Goal: Task Accomplishment & Management: Complete application form

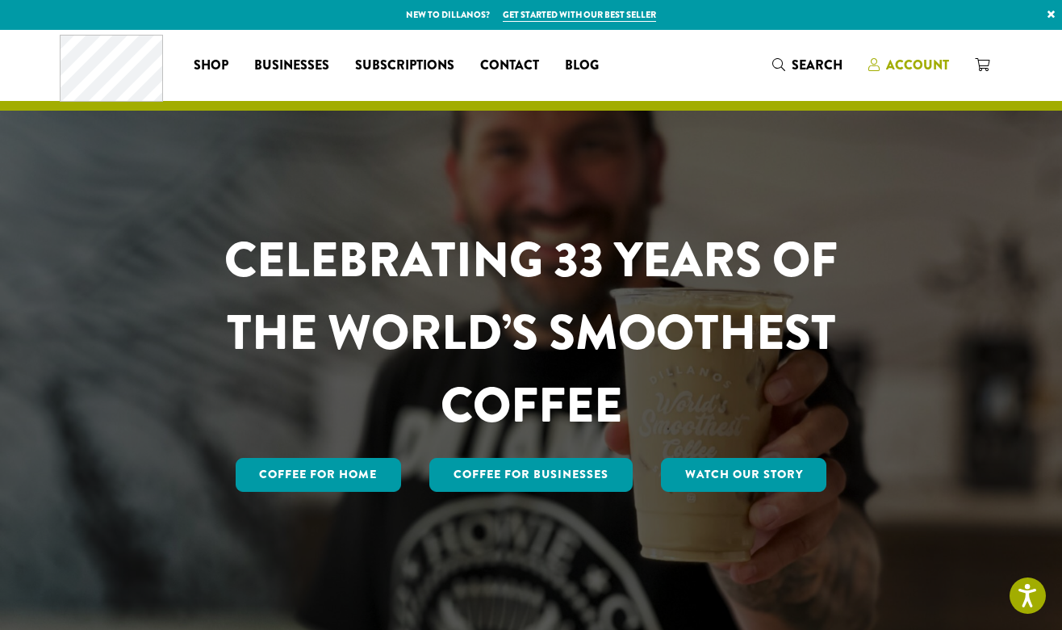
click at [899, 64] on span "Account" at bounding box center [917, 65] width 63 height 19
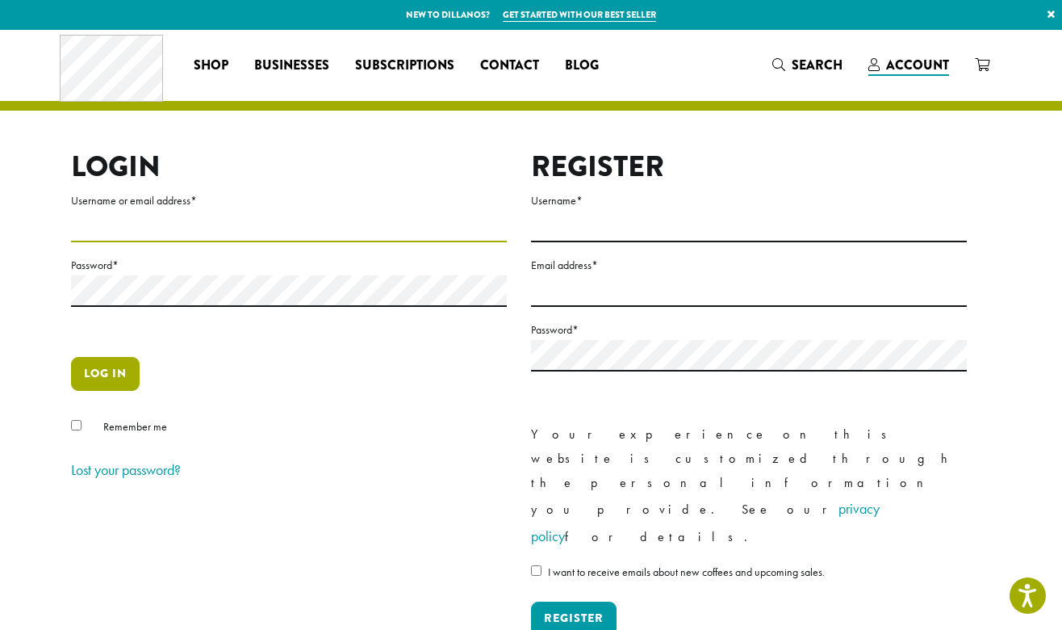
type input "**********"
click at [118, 367] on button "Log in" at bounding box center [105, 374] width 69 height 34
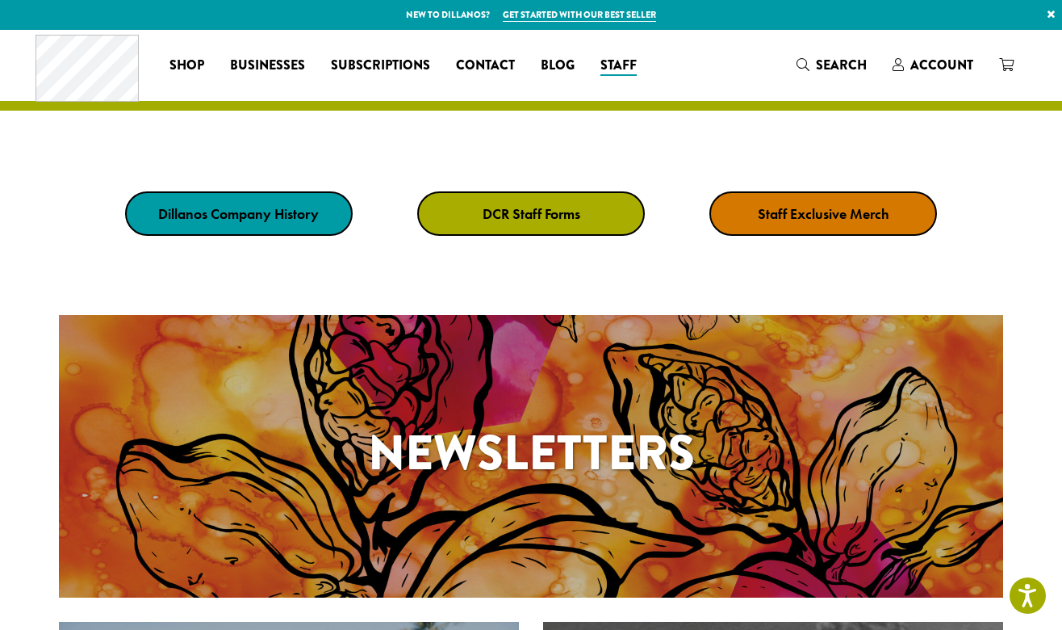
click at [460, 197] on link "DCR Staff Forms" at bounding box center [531, 213] width 228 height 44
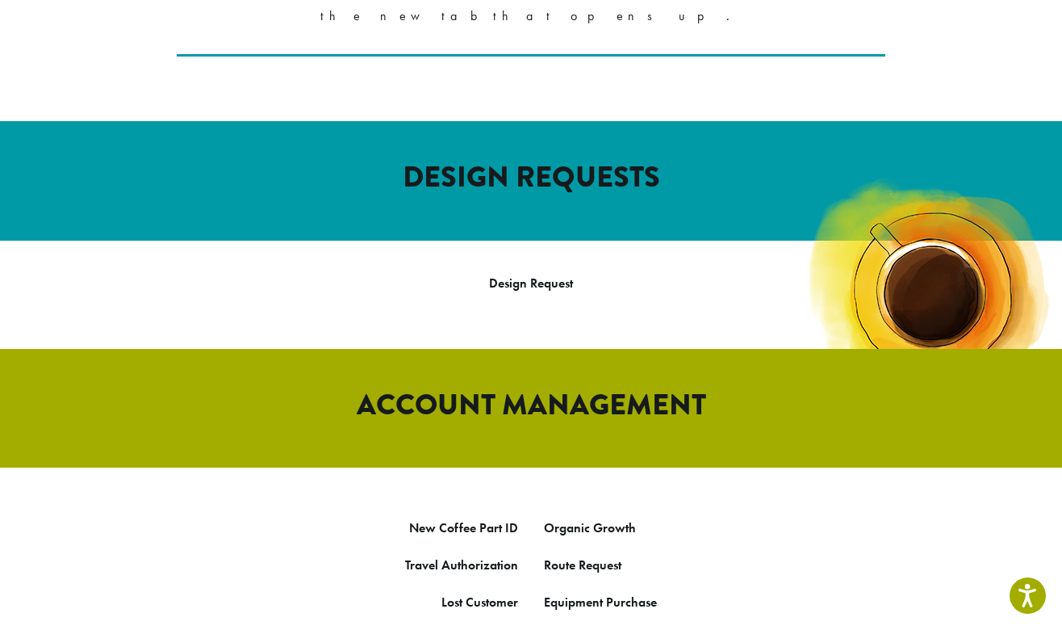
scroll to position [535, 0]
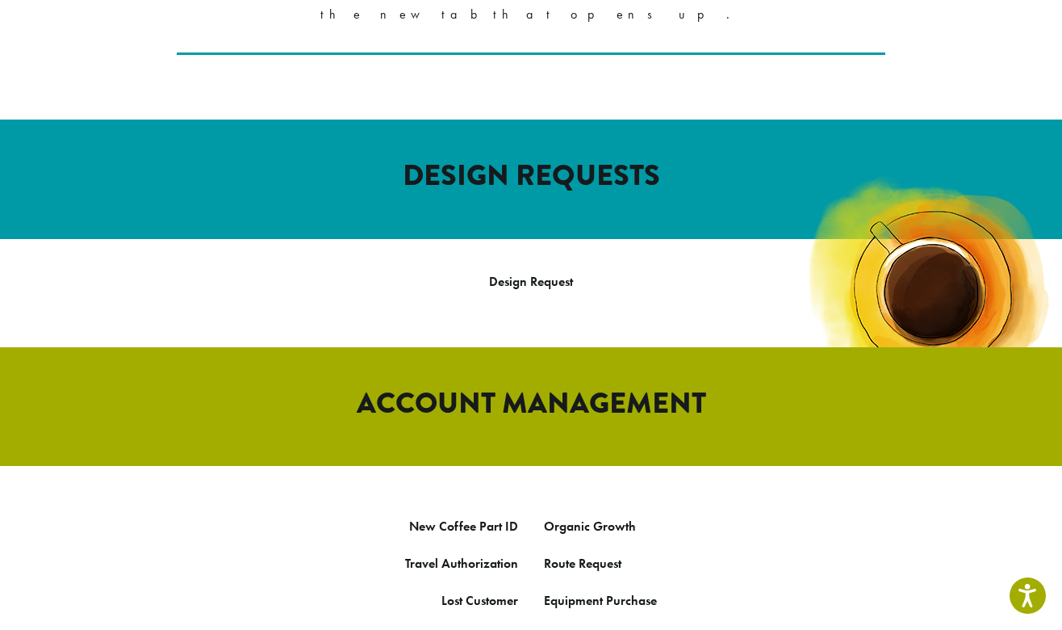
click at [608, 629] on link "Equipment Loan Request" at bounding box center [612, 637] width 136 height 17
